Goal: Task Accomplishment & Management: Manage account settings

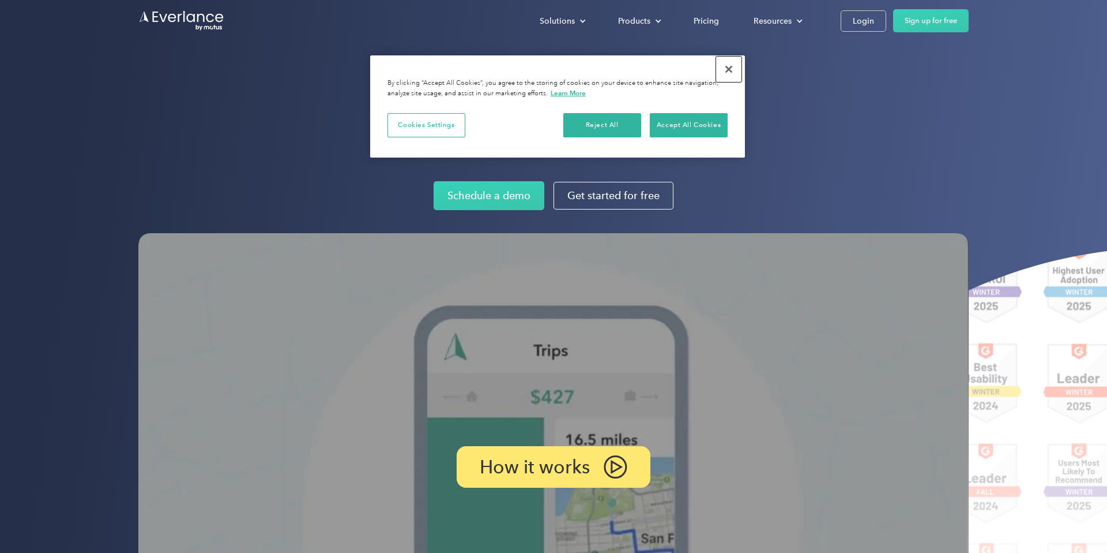
click at [730, 66] on button "Close" at bounding box center [728, 69] width 25 height 25
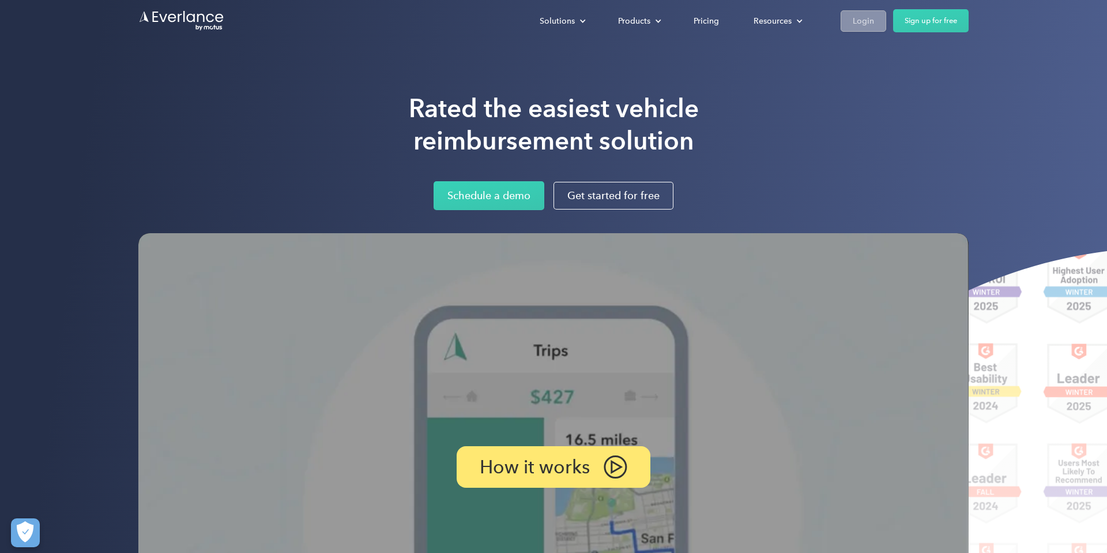
click at [868, 27] on div "Login" at bounding box center [863, 21] width 21 height 14
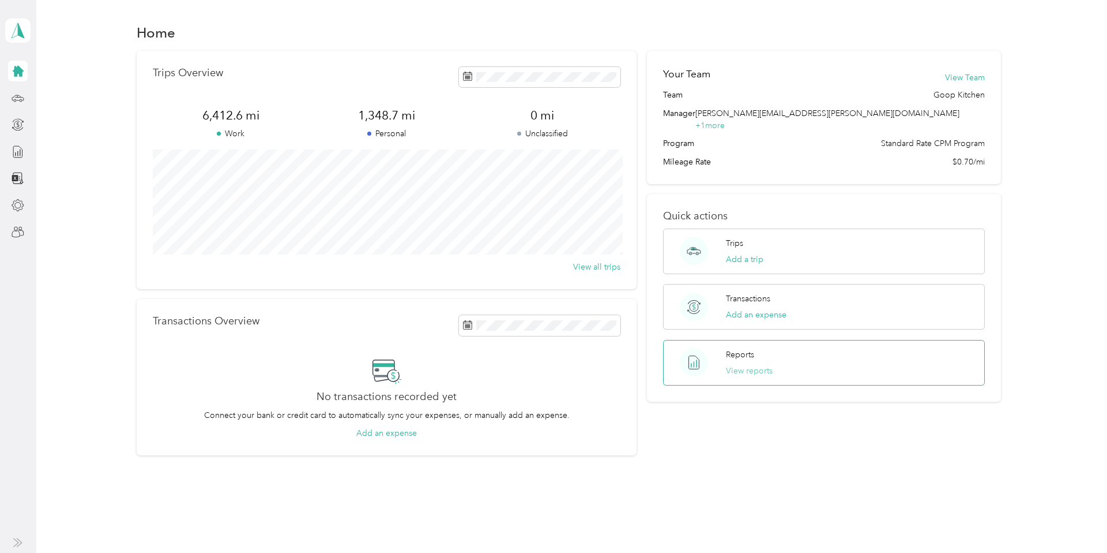
click at [739, 365] on button "View reports" at bounding box center [749, 371] width 47 height 12
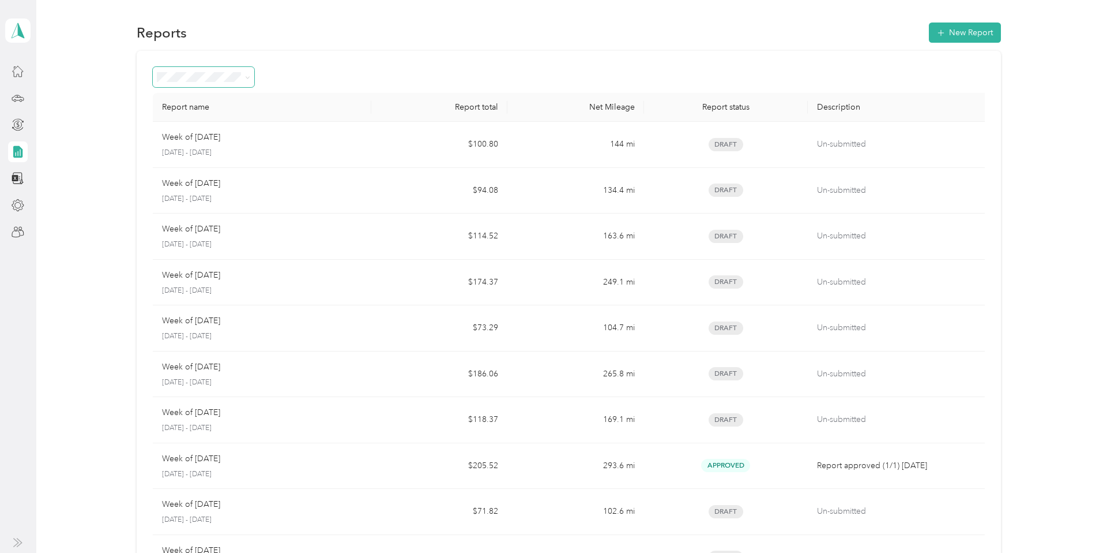
click at [249, 83] on span at bounding box center [204, 77] width 102 height 20
click at [18, 100] on icon at bounding box center [19, 97] width 12 height 5
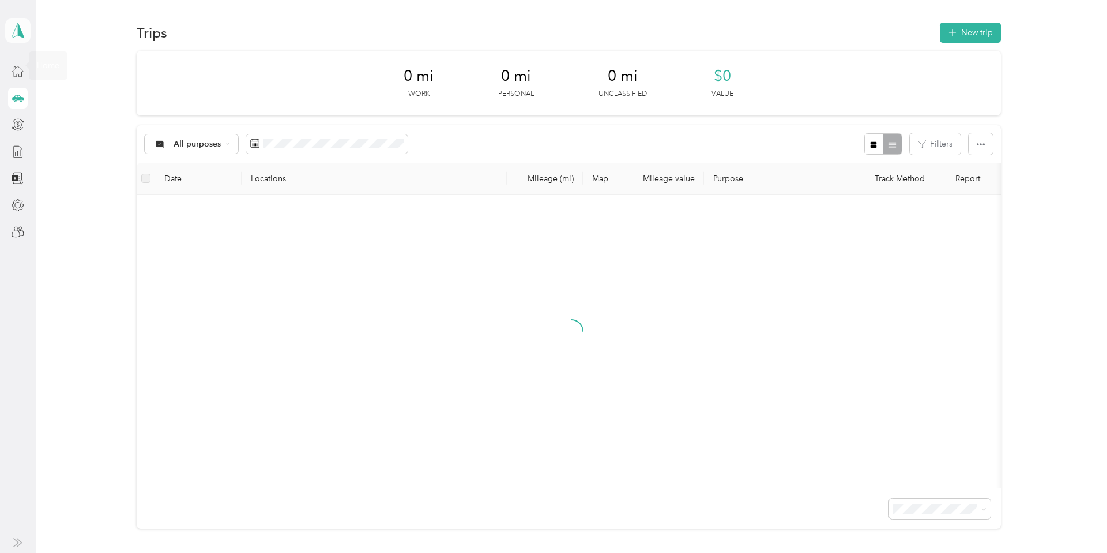
click at [16, 35] on icon at bounding box center [17, 30] width 17 height 16
click at [33, 96] on div "Team dashboard" at bounding box center [47, 95] width 62 height 12
